Goal: Task Accomplishment & Management: Manage account settings

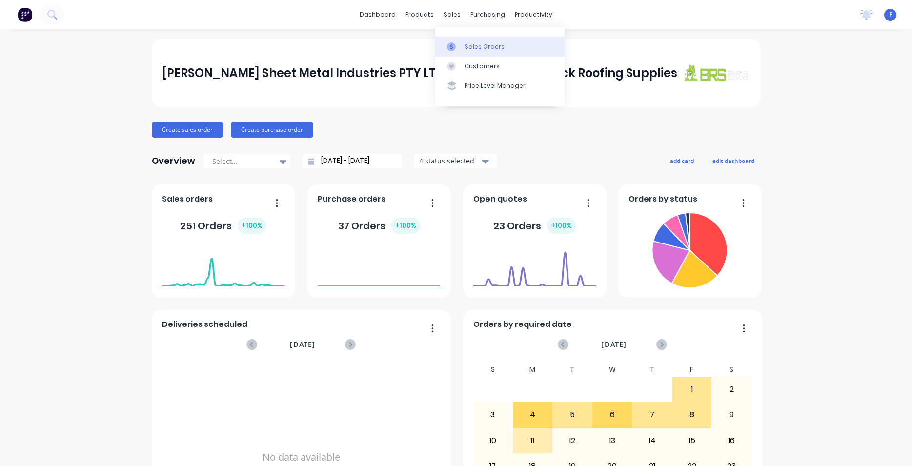
click at [469, 45] on div "Sales Orders" at bounding box center [485, 46] width 40 height 9
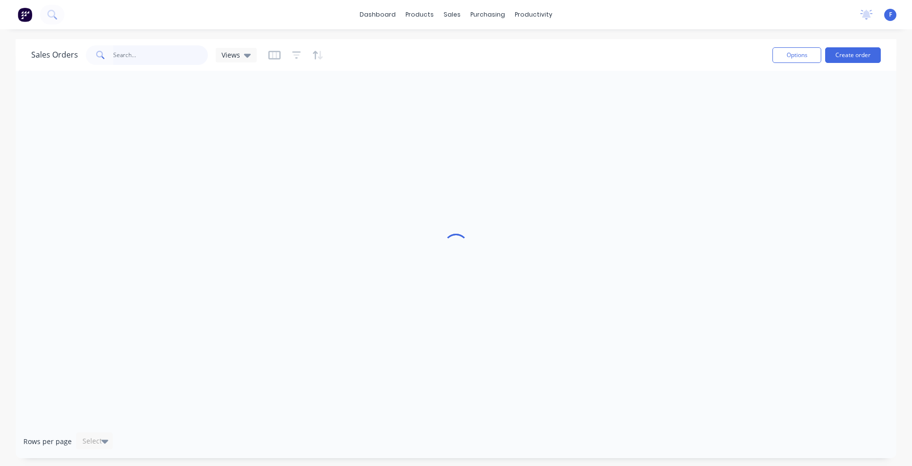
click at [165, 52] on input "text" at bounding box center [160, 55] width 95 height 20
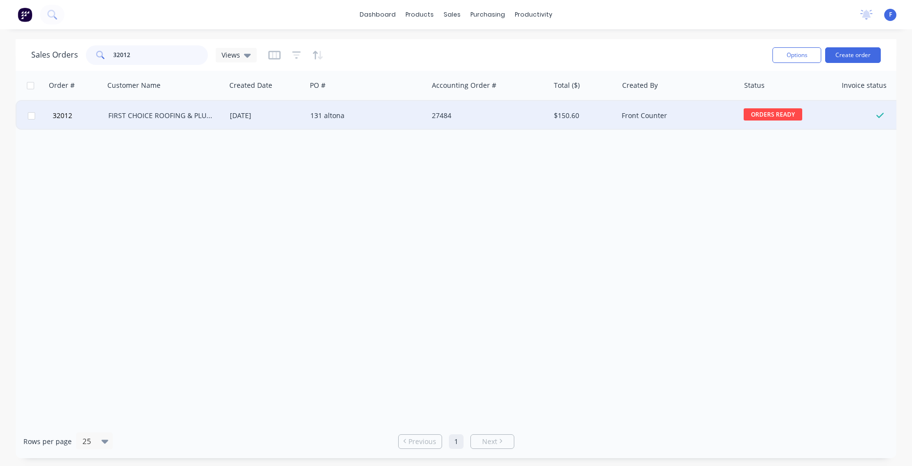
type input "32012"
click at [342, 115] on div "131 altona" at bounding box center [364, 116] width 108 height 10
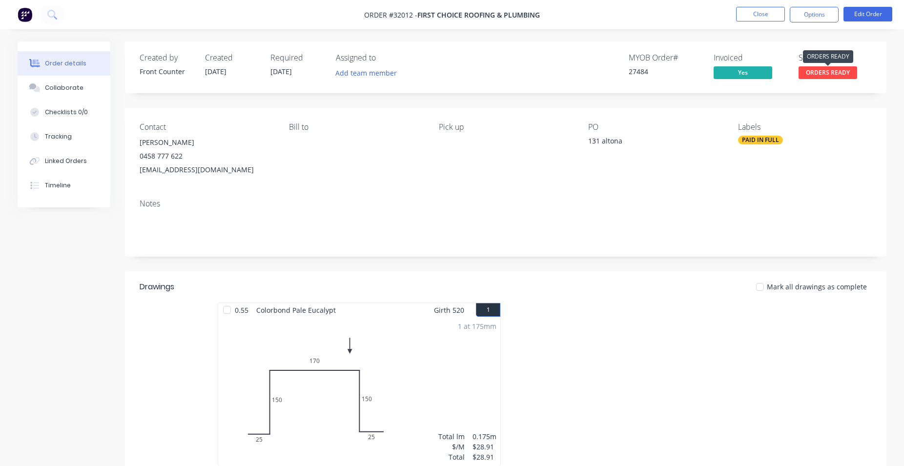
click at [827, 73] on span "ORDERS READY" at bounding box center [828, 72] width 59 height 12
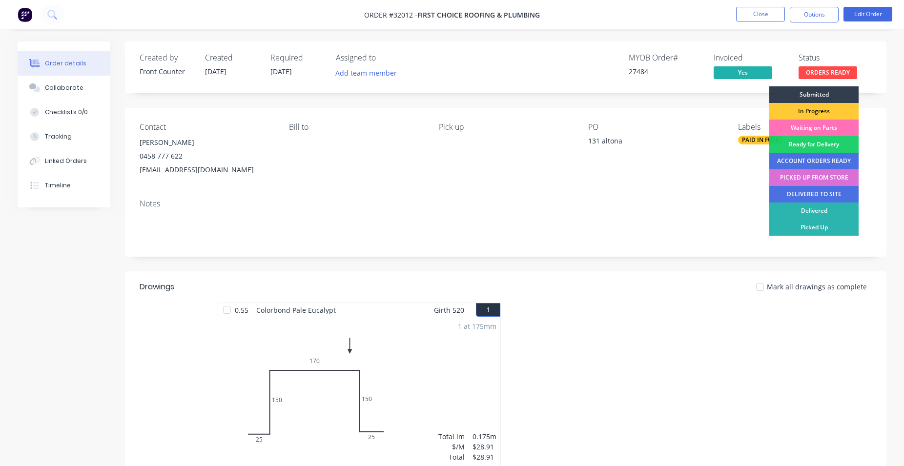
click at [820, 179] on div "PICKED UP FROM STORE" at bounding box center [813, 177] width 89 height 17
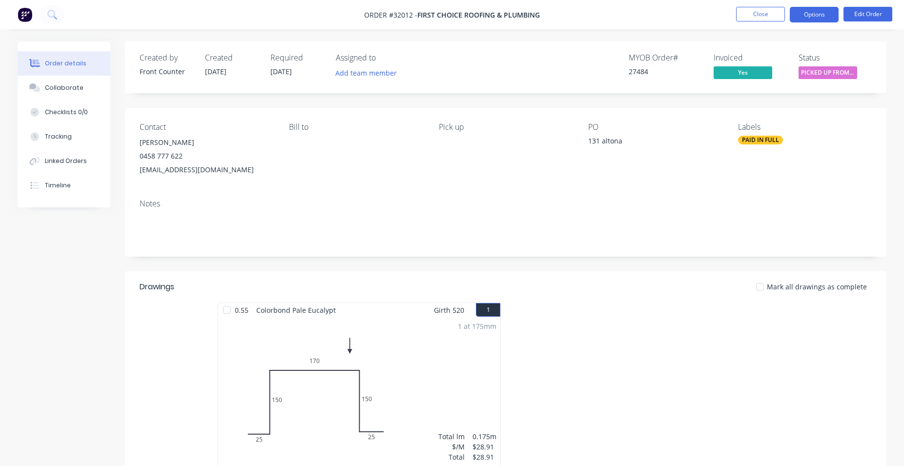
click at [821, 19] on button "Options" at bounding box center [814, 15] width 49 height 16
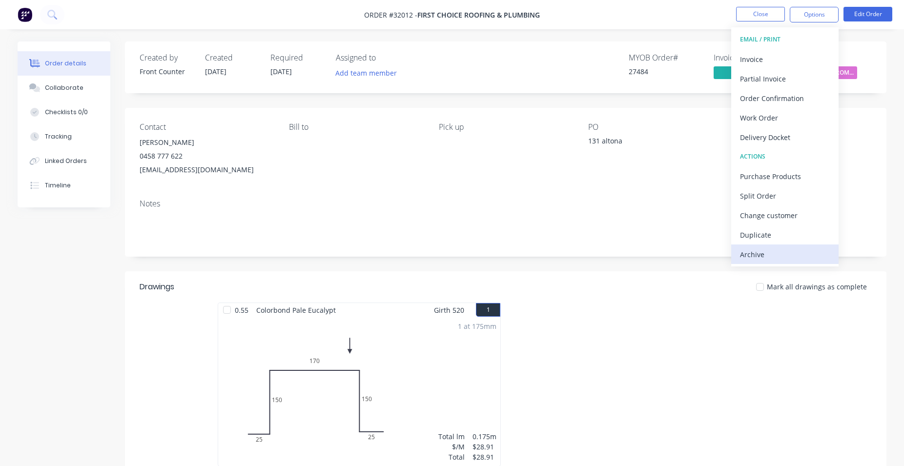
click at [781, 254] on div "Archive" at bounding box center [785, 255] width 90 height 14
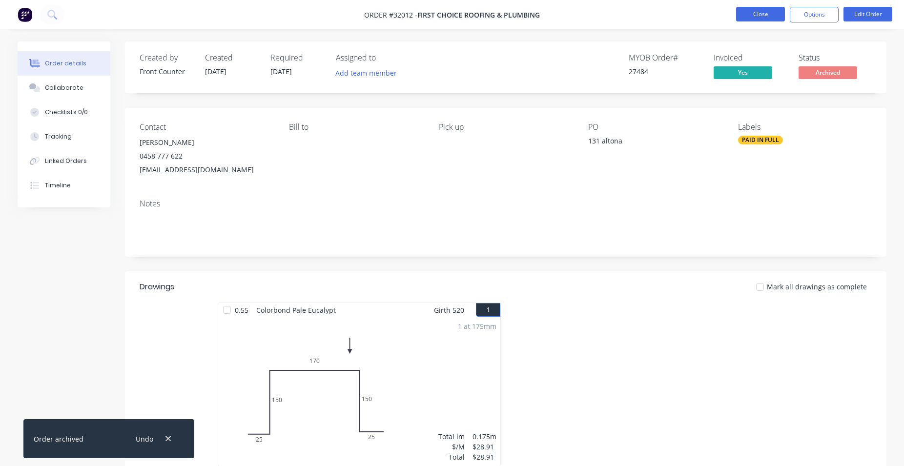
drag, startPoint x: 756, startPoint y: 13, endPoint x: 752, endPoint y: 16, distance: 5.0
click at [752, 16] on button "Close" at bounding box center [760, 14] width 49 height 15
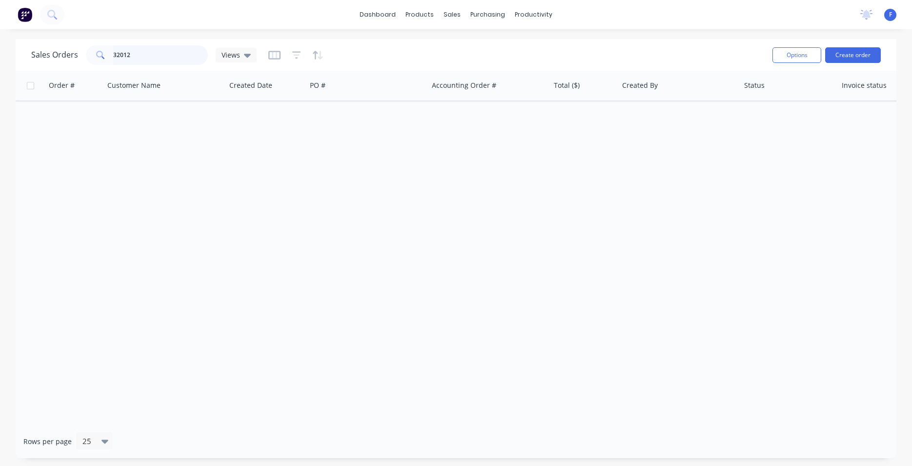
click at [155, 53] on input "32012" at bounding box center [160, 55] width 95 height 20
type input "3"
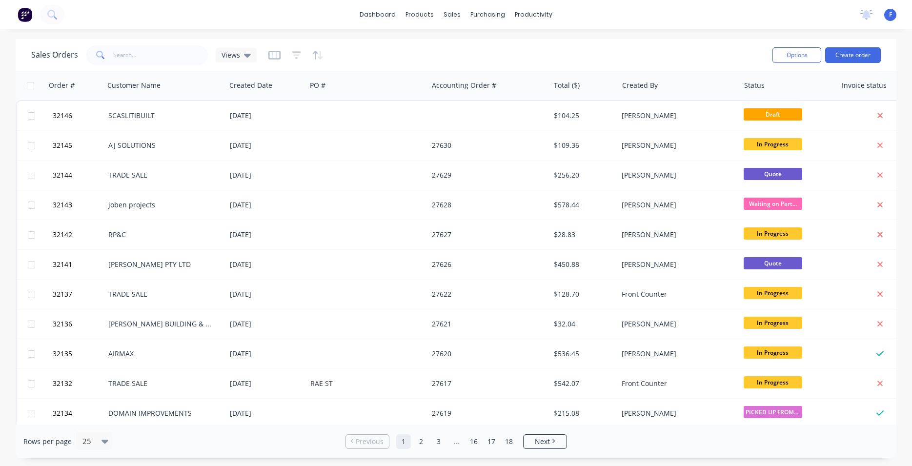
click at [24, 14] on img at bounding box center [25, 14] width 15 height 15
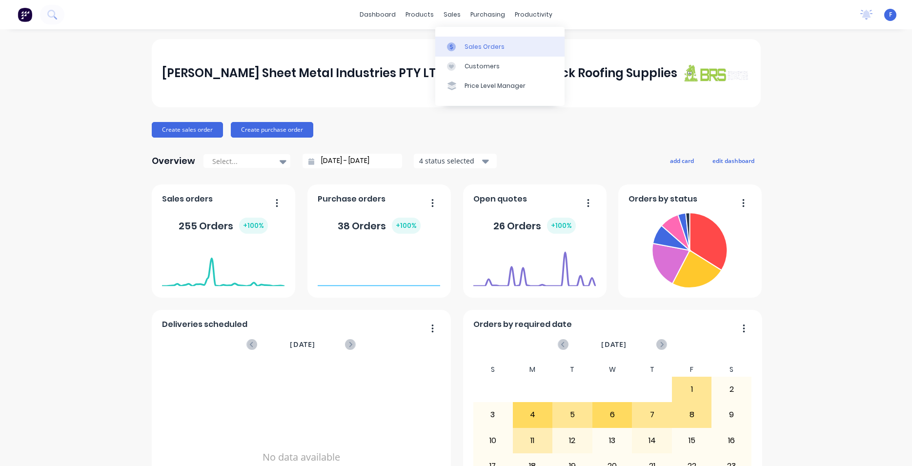
click at [478, 51] on link "Sales Orders" at bounding box center [499, 47] width 129 height 20
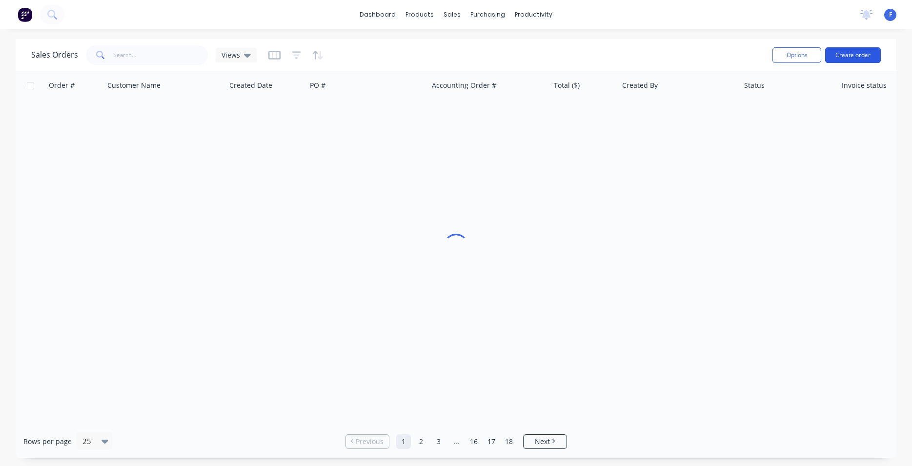
click at [874, 56] on button "Create order" at bounding box center [854, 55] width 56 height 16
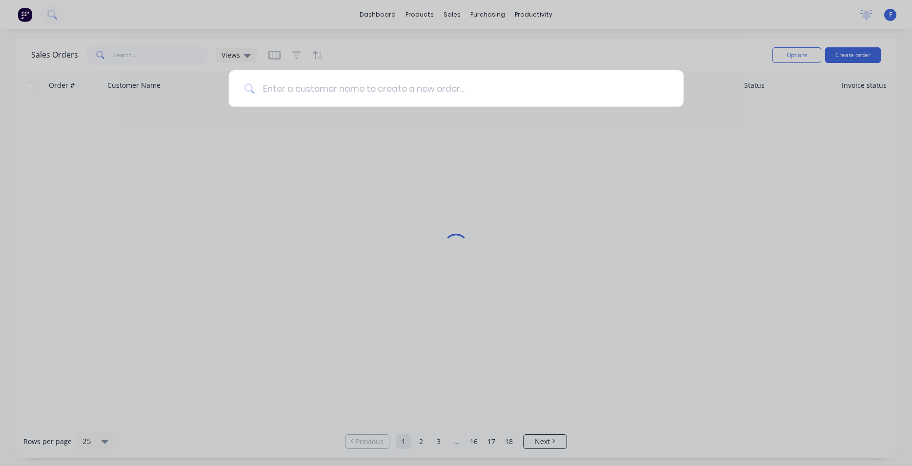
click at [286, 92] on input at bounding box center [461, 88] width 413 height 37
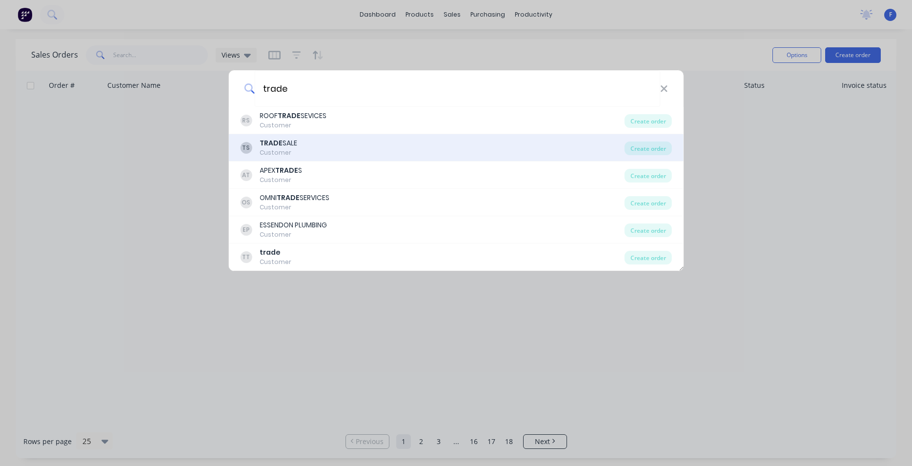
type input "trade"
click at [371, 151] on div "TS TRADE SALE Customer" at bounding box center [432, 147] width 385 height 19
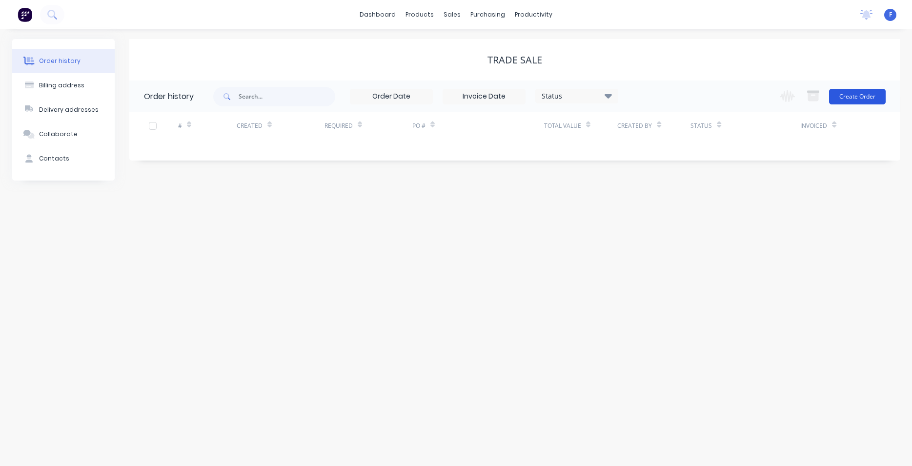
click at [846, 96] on button "Create Order" at bounding box center [857, 97] width 57 height 16
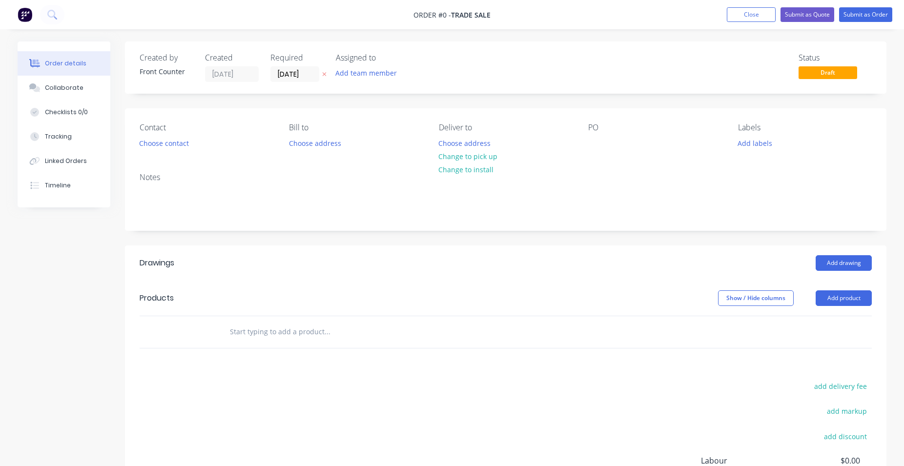
click at [276, 331] on input "text" at bounding box center [326, 332] width 195 height 20
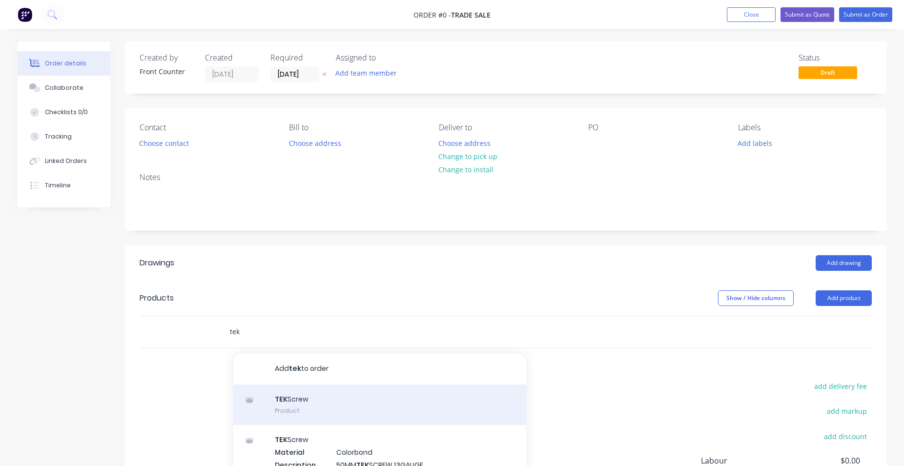
type input "tek"
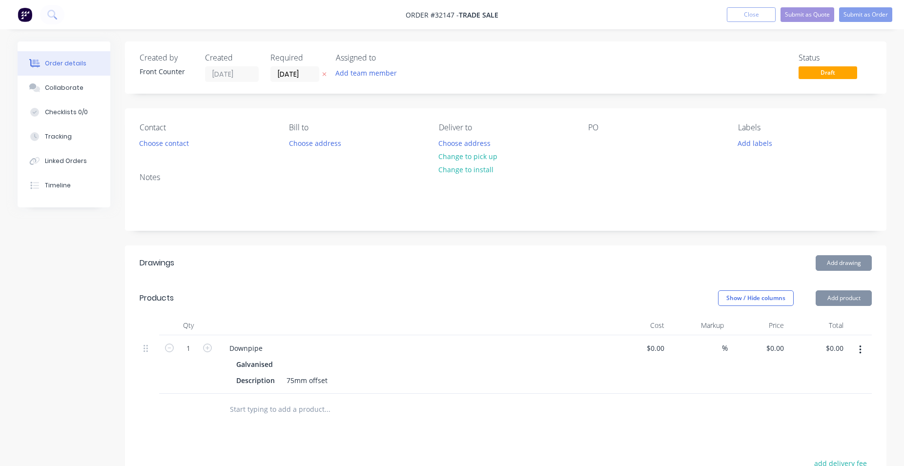
type input "$63.30"
click at [859, 351] on button "button" at bounding box center [860, 350] width 23 height 18
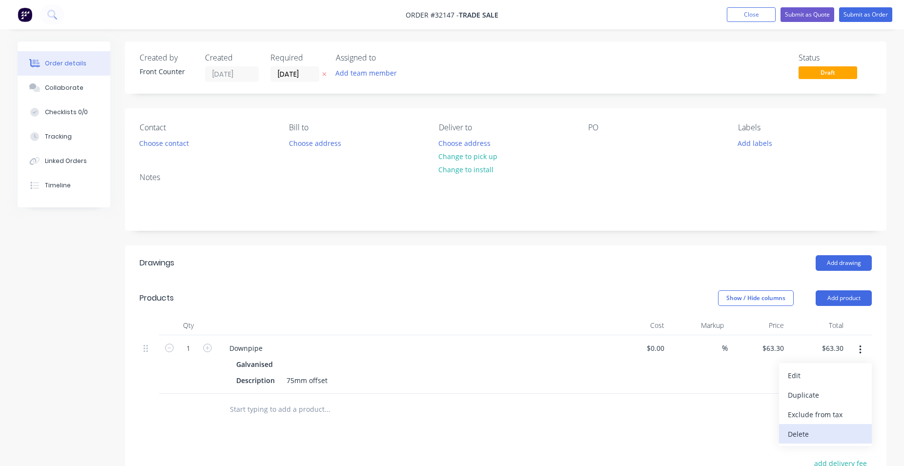
click at [813, 431] on div "Delete" at bounding box center [825, 434] width 75 height 14
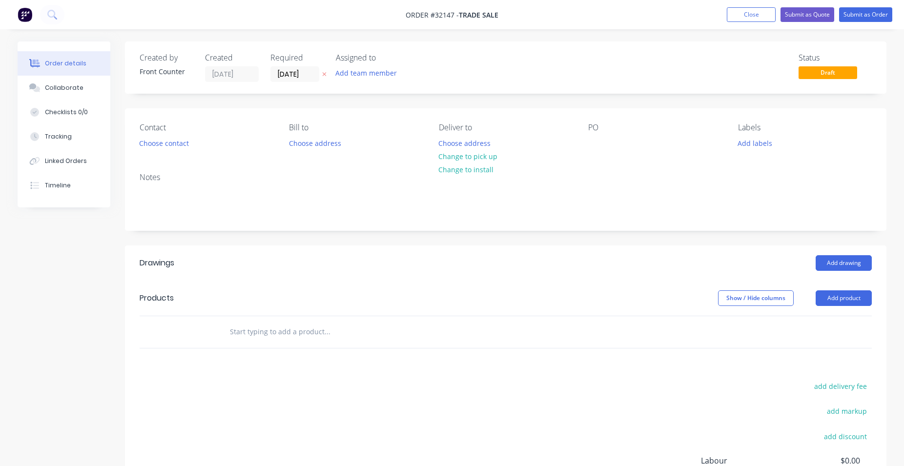
click at [272, 329] on input "text" at bounding box center [326, 332] width 195 height 20
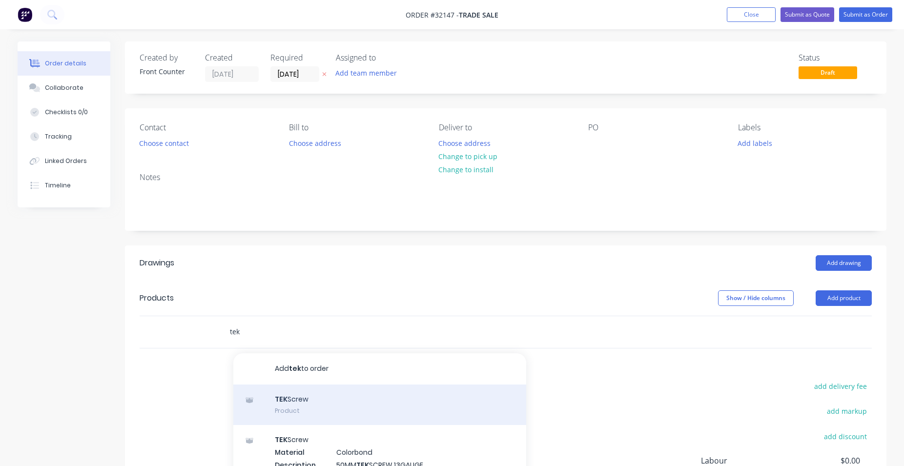
type input "tek"
click at [325, 400] on div "TEK Screw Product" at bounding box center [379, 405] width 293 height 41
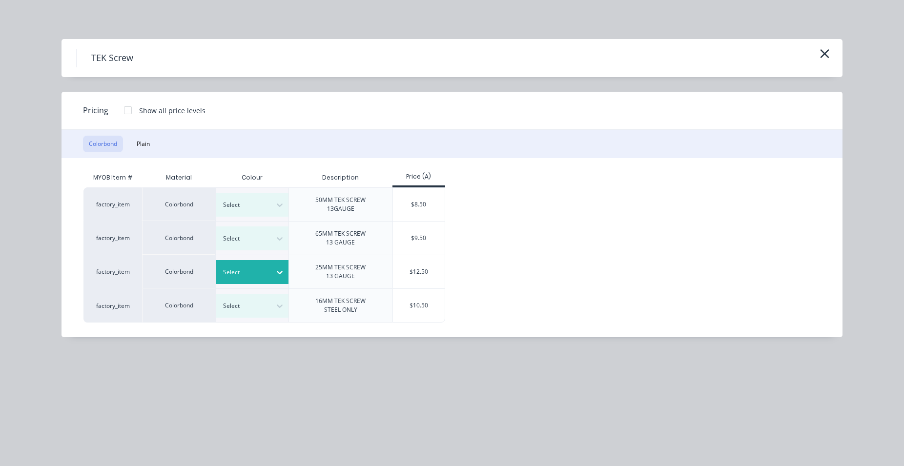
click at [284, 268] on icon at bounding box center [280, 273] width 10 height 10
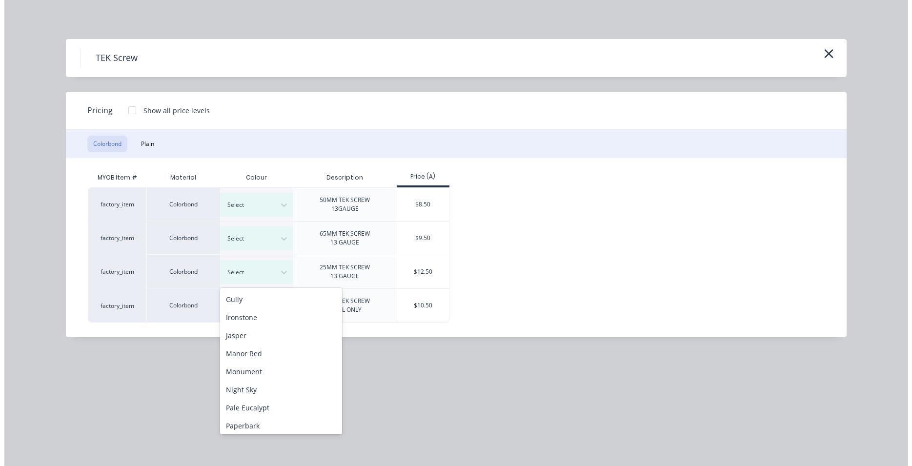
scroll to position [167, 0]
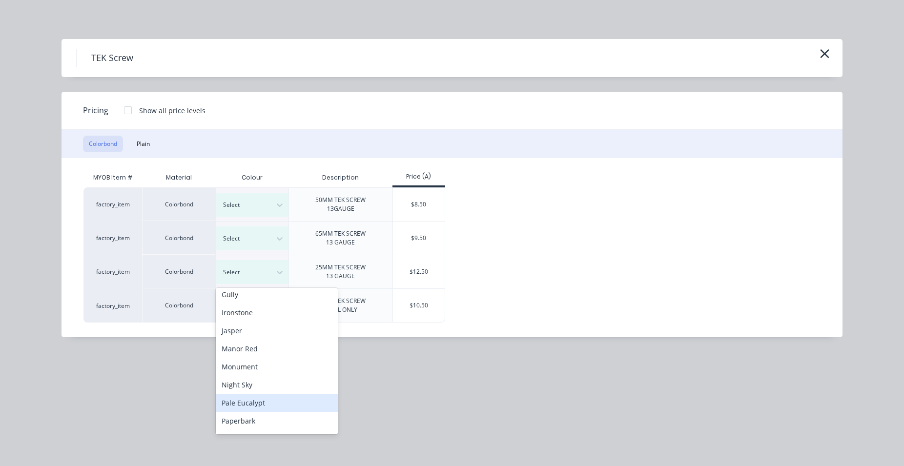
click at [273, 400] on div "Pale Eucalypt" at bounding box center [277, 403] width 122 height 18
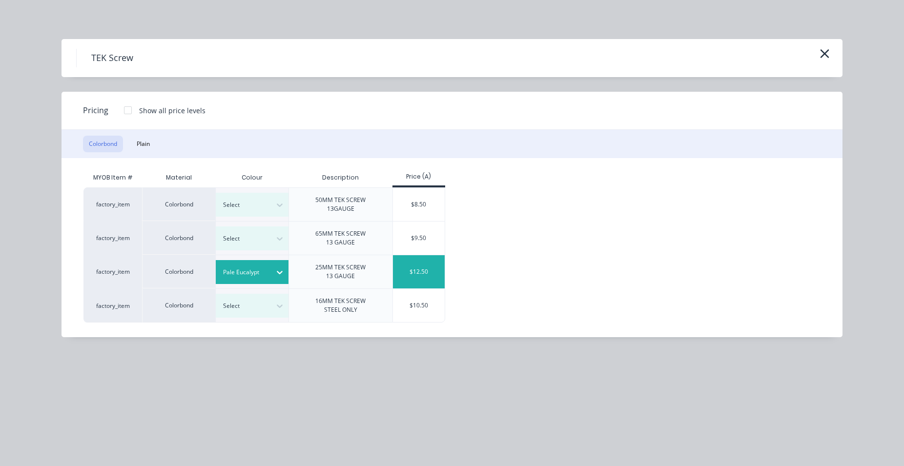
click at [420, 262] on div "$12.50" at bounding box center [419, 271] width 52 height 33
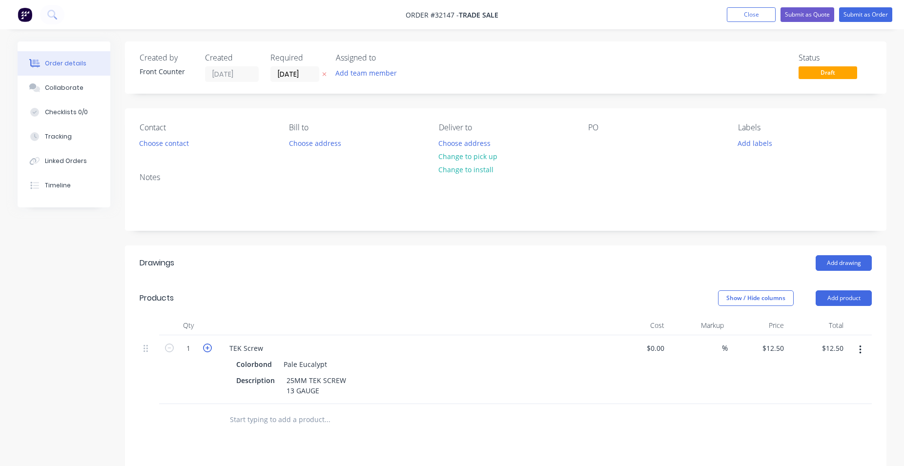
click at [208, 351] on icon "button" at bounding box center [207, 348] width 9 height 9
type input "2"
type input "$25.00"
click at [864, 19] on button "Submit as Order" at bounding box center [865, 14] width 53 height 15
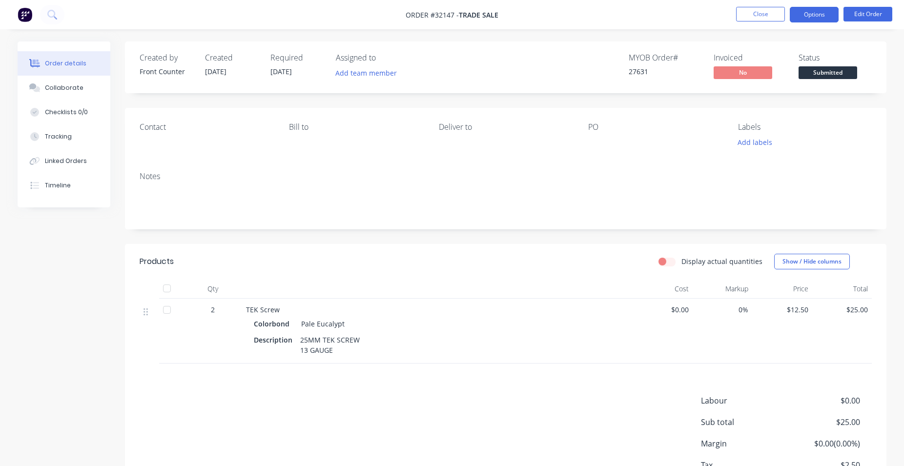
click at [803, 15] on button "Options" at bounding box center [814, 15] width 49 height 16
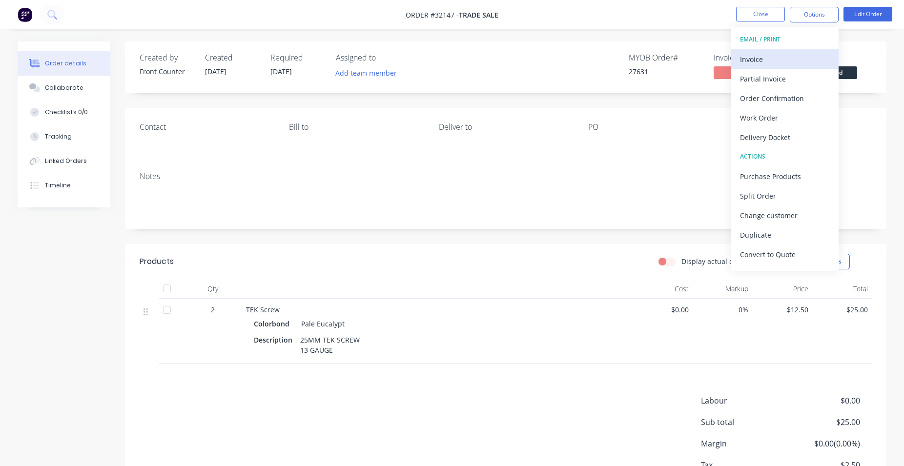
click at [800, 60] on div "Invoice" at bounding box center [785, 59] width 90 height 14
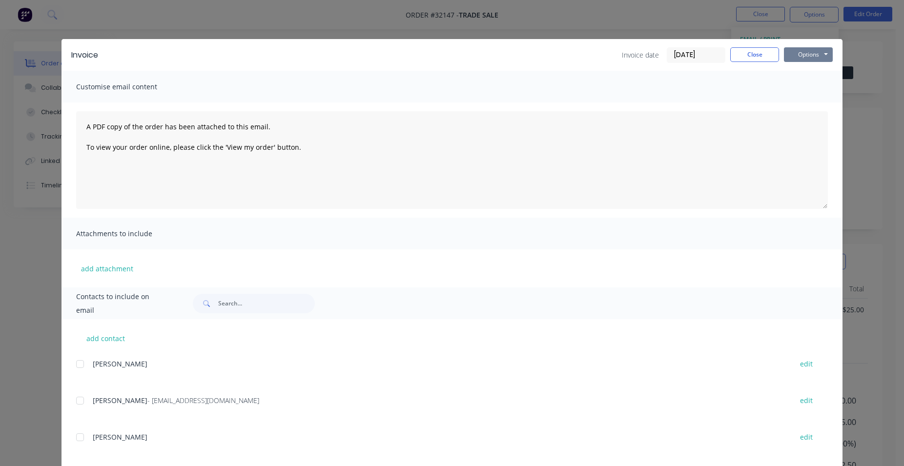
click at [803, 57] on button "Options" at bounding box center [808, 54] width 49 height 15
click at [807, 85] on button "Print" at bounding box center [815, 88] width 62 height 16
click at [743, 58] on button "Close" at bounding box center [754, 54] width 49 height 15
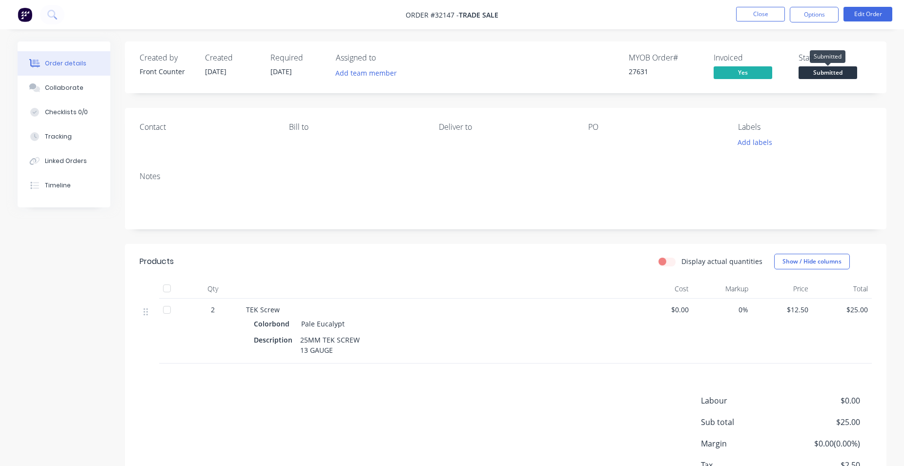
click at [844, 72] on span "Submitted" at bounding box center [828, 72] width 59 height 12
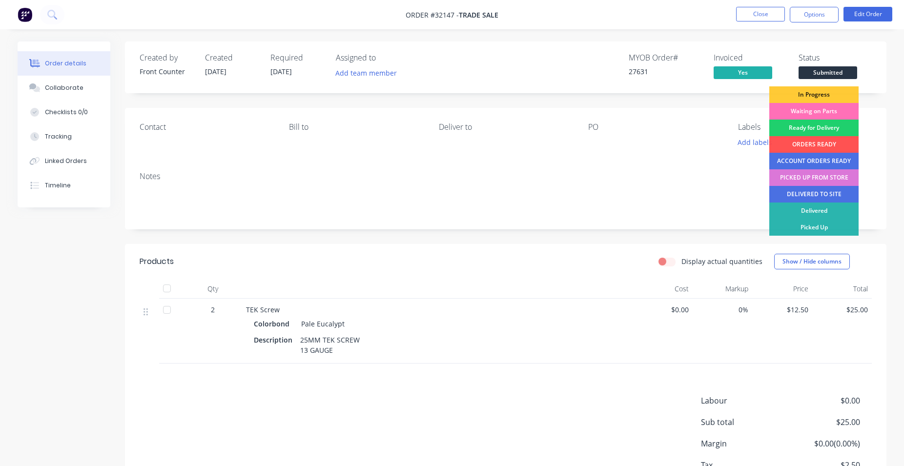
click at [828, 180] on div "PICKED UP FROM STORE" at bounding box center [813, 177] width 89 height 17
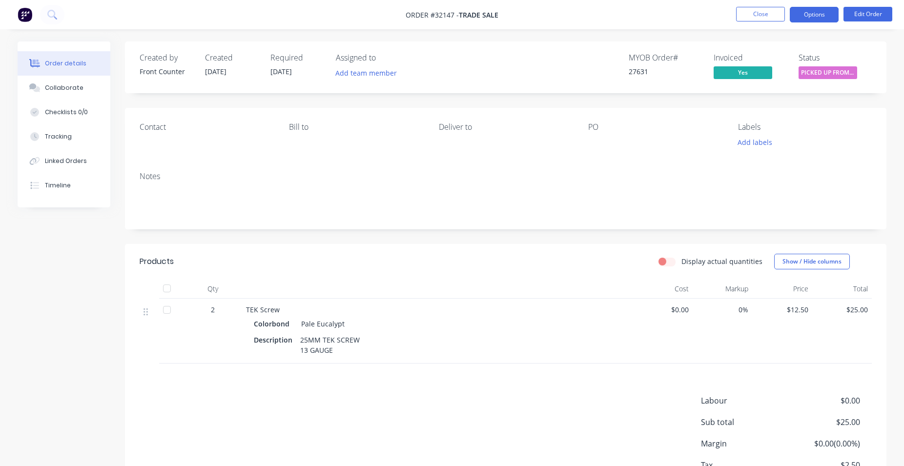
click at [812, 18] on button "Options" at bounding box center [814, 15] width 49 height 16
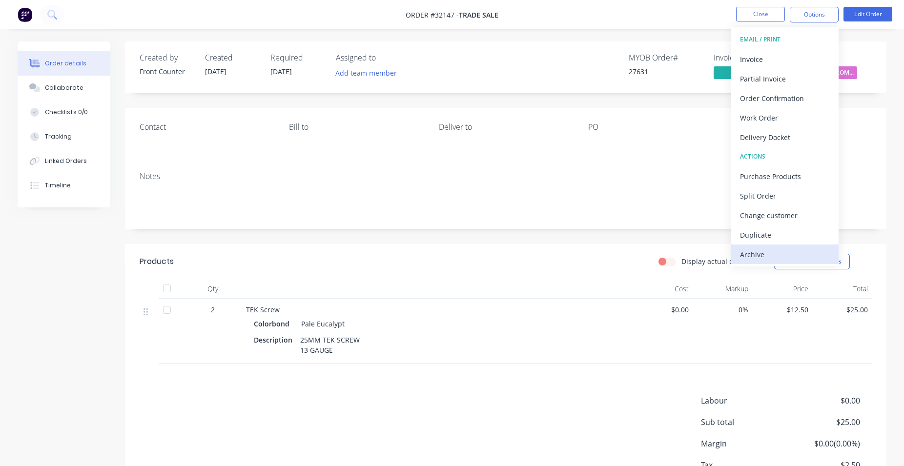
click at [788, 263] on button "Archive" at bounding box center [784, 255] width 107 height 20
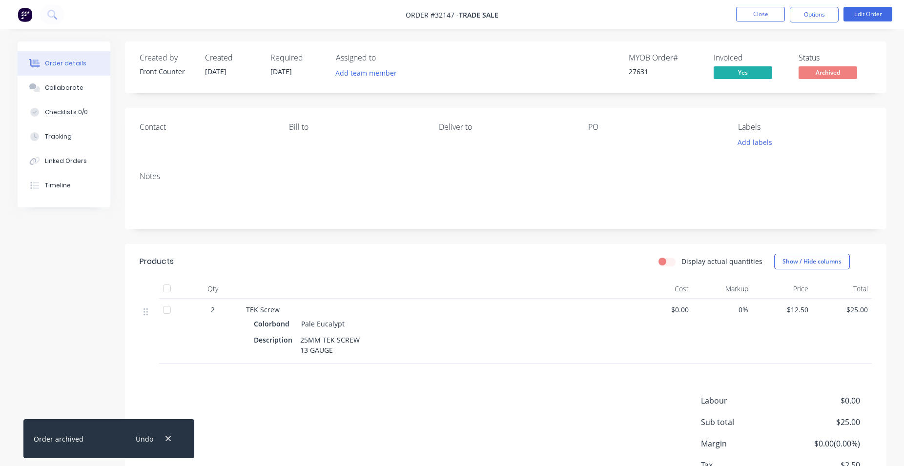
click at [745, 23] on nav "Order #32147 - TRADE SALE Close Options Edit Order" at bounding box center [452, 14] width 904 height 29
click at [739, 15] on button "Close" at bounding box center [760, 14] width 49 height 15
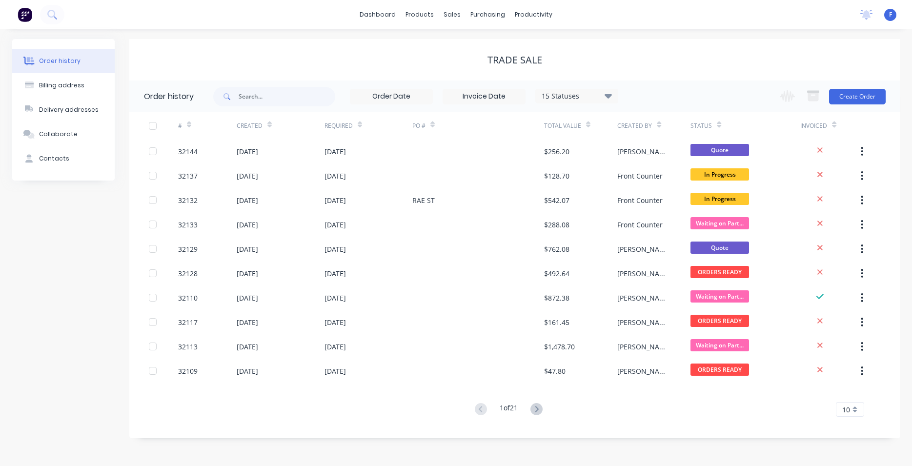
click at [21, 14] on img at bounding box center [25, 14] width 15 height 15
